Goal: Communication & Community: Answer question/provide support

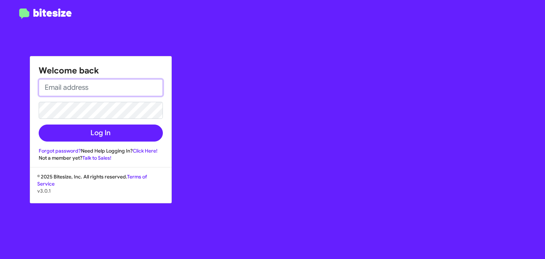
click at [75, 90] on input "email" at bounding box center [101, 87] width 124 height 17
type input "[EMAIL_ADDRESS][DOMAIN_NAME]"
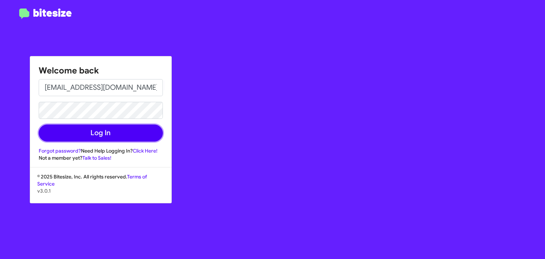
click at [95, 130] on button "Log In" at bounding box center [101, 133] width 124 height 17
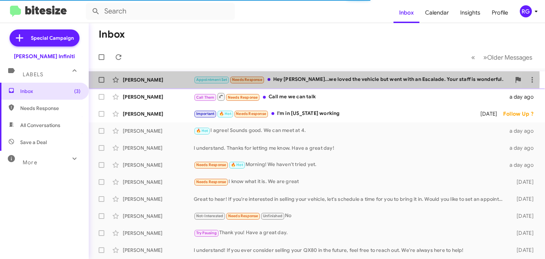
click at [305, 81] on div "Appointment Set Needs Response Hey [PERSON_NAME]...we loved the vehicle but wen…" at bounding box center [352, 80] width 317 height 8
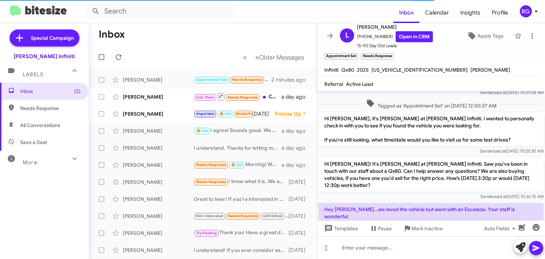
scroll to position [46, 0]
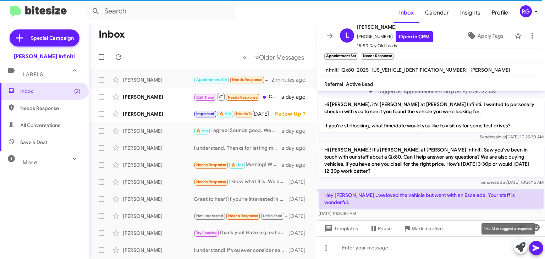
click at [519, 246] on icon at bounding box center [521, 247] width 10 height 10
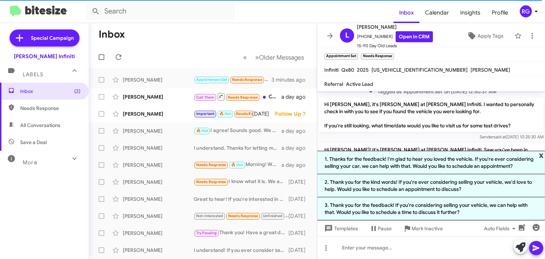
click at [541, 157] on span "x" at bounding box center [541, 155] width 5 height 9
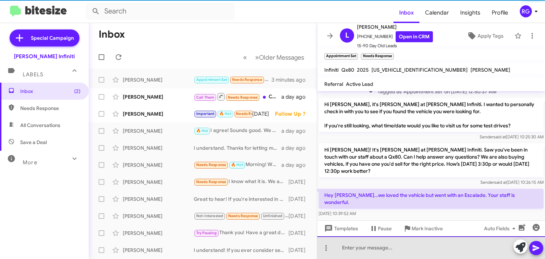
click at [338, 250] on div at bounding box center [431, 247] width 228 height 23
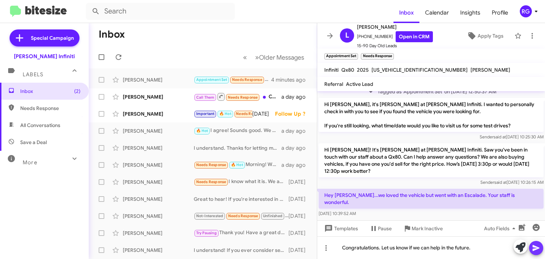
click at [538, 251] on icon at bounding box center [536, 248] width 9 height 9
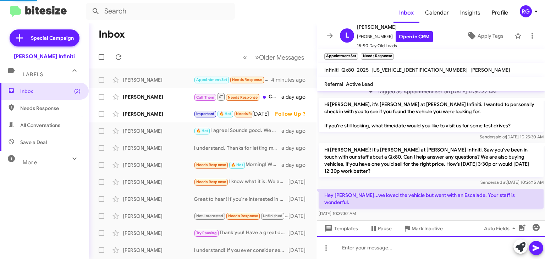
scroll to position [0, 0]
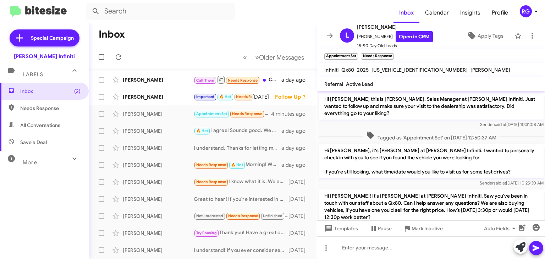
click at [331, 34] on icon at bounding box center [330, 36] width 9 height 9
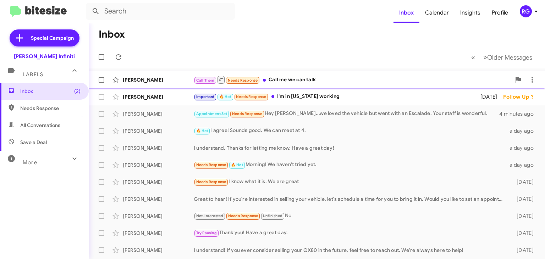
click at [291, 79] on div "Call Them Needs Response Call me we can talk" at bounding box center [352, 79] width 317 height 9
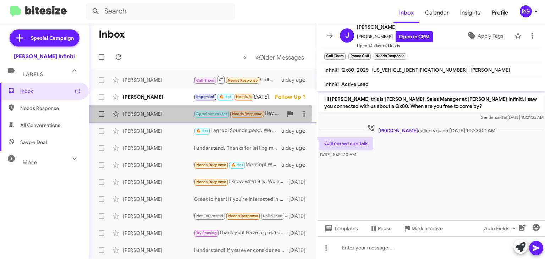
click at [147, 111] on div "[PERSON_NAME]" at bounding box center [158, 113] width 71 height 7
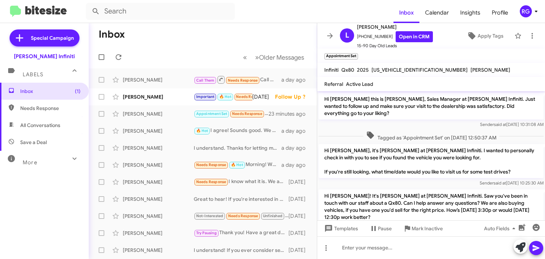
scroll to position [35, 0]
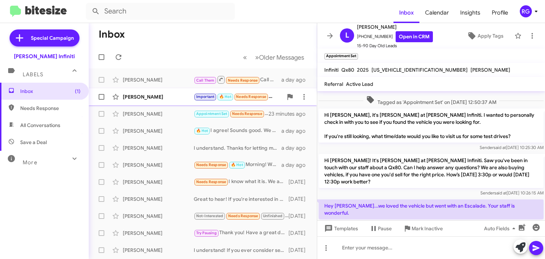
click at [146, 98] on div "[PERSON_NAME]" at bounding box center [158, 96] width 71 height 7
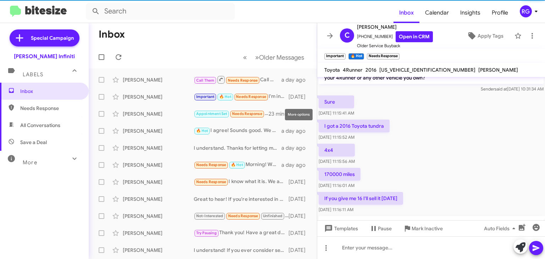
scroll to position [321, 0]
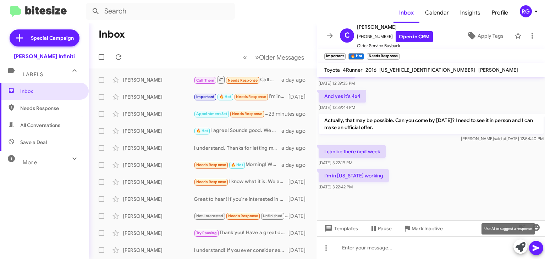
click at [520, 247] on icon at bounding box center [521, 247] width 10 height 10
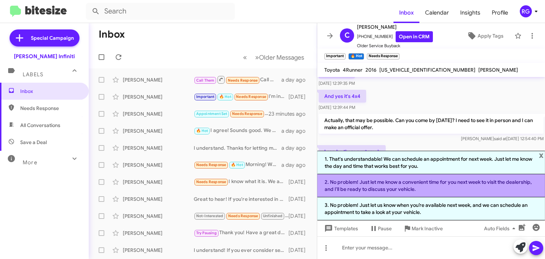
click at [393, 191] on li "2. No problem! Just let me know a convenient time for you next week to visit th…" at bounding box center [431, 185] width 228 height 23
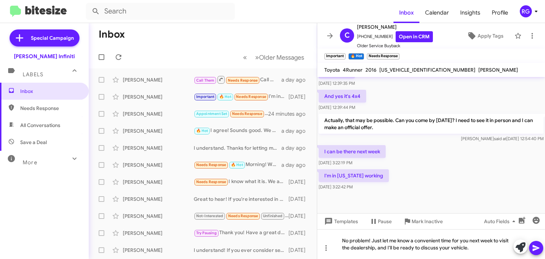
click at [536, 249] on icon at bounding box center [536, 248] width 9 height 9
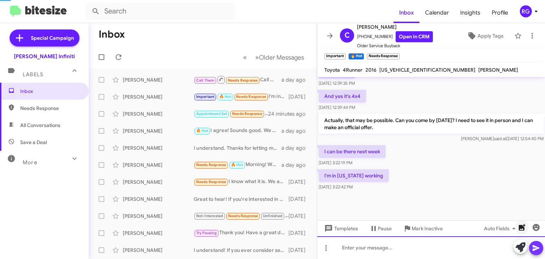
scroll to position [0, 0]
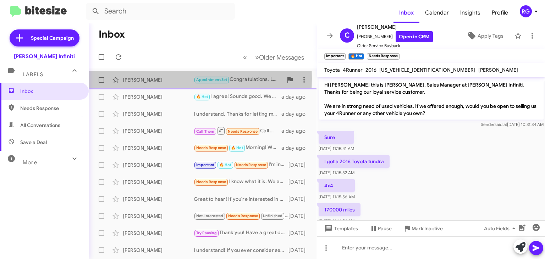
click at [150, 78] on div "[PERSON_NAME]" at bounding box center [158, 79] width 71 height 7
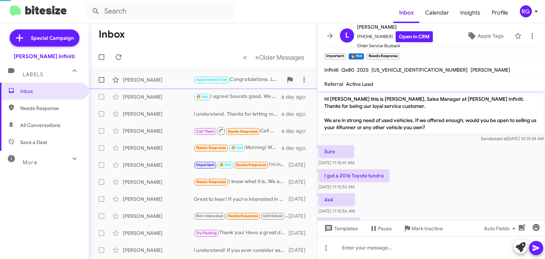
scroll to position [72, 0]
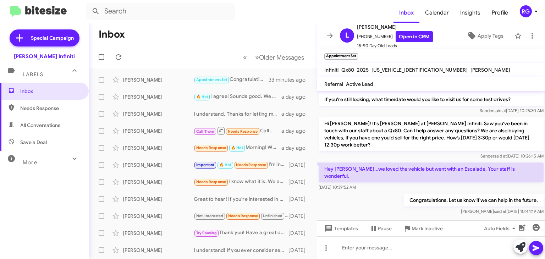
click at [328, 36] on icon at bounding box center [330, 36] width 9 height 9
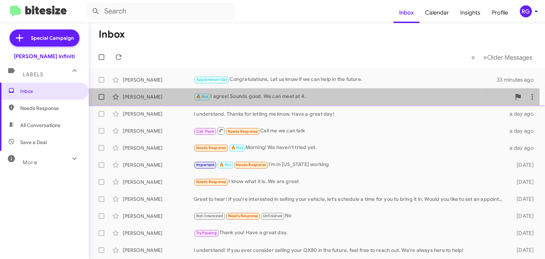
click at [287, 98] on div "🔥 Hot I agree! Sounds good. We can meet at 4." at bounding box center [352, 97] width 317 height 8
